Goal: Navigation & Orientation: Find specific page/section

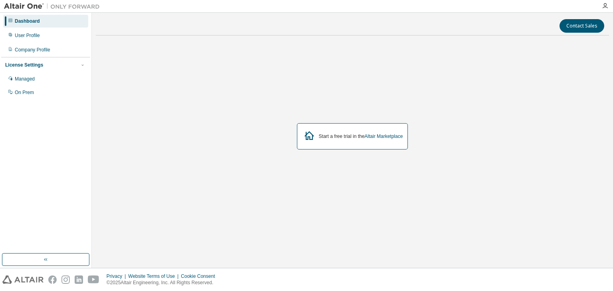
click at [351, 131] on div "Start a free trial in the Altair Marketplace" at bounding box center [352, 136] width 111 height 26
click at [365, 137] on link "Altair Marketplace" at bounding box center [383, 137] width 38 height 6
click at [375, 137] on link "Altair Marketplace" at bounding box center [383, 137] width 38 height 6
